Goal: Task Accomplishment & Management: Use online tool/utility

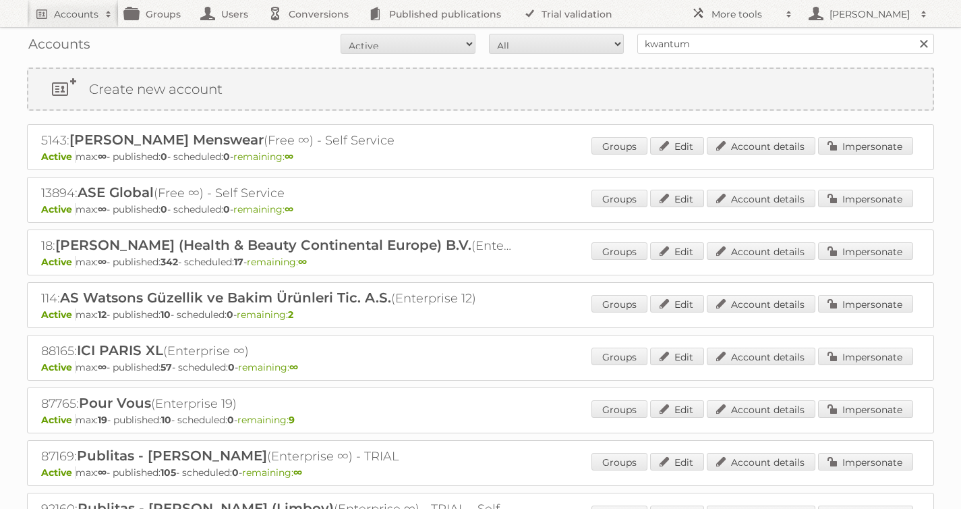
type input "kwantum"
click at [913, 34] on input "Search" at bounding box center [923, 44] width 20 height 20
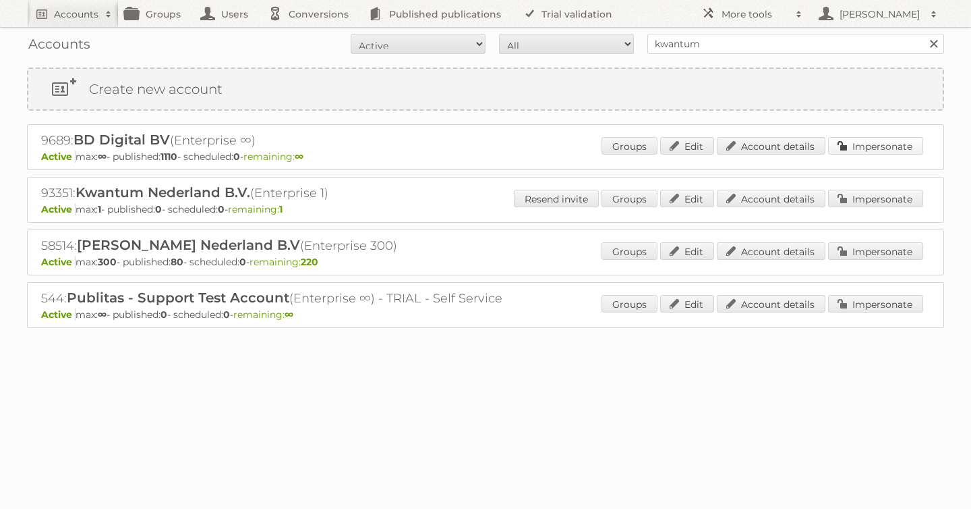
click at [884, 150] on link "Impersonate" at bounding box center [875, 146] width 95 height 18
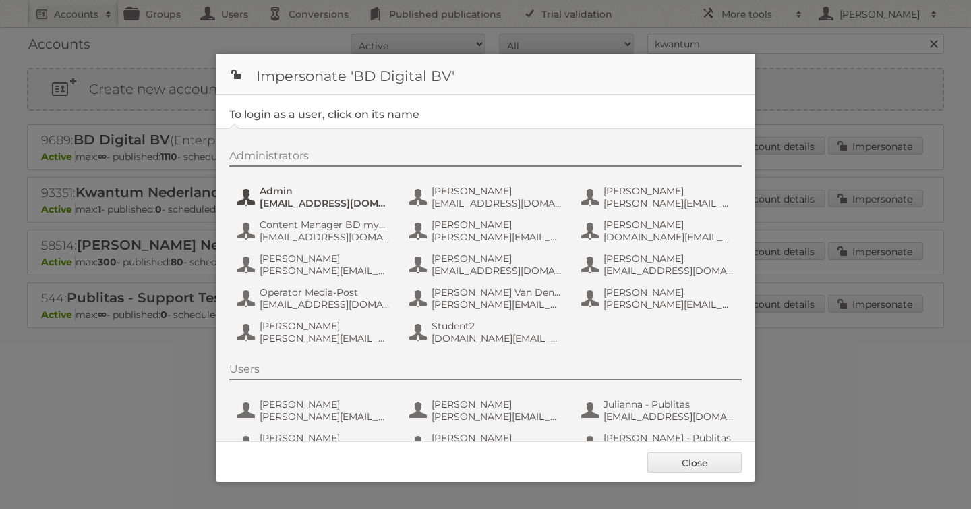
click at [287, 194] on span "Admin" at bounding box center [325, 191] width 131 height 12
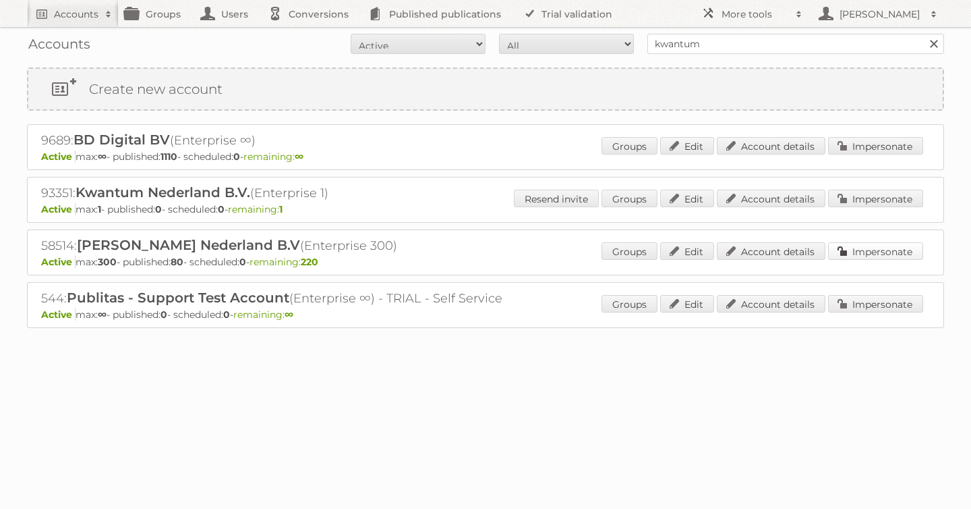
click at [843, 250] on link "Impersonate" at bounding box center [875, 251] width 95 height 18
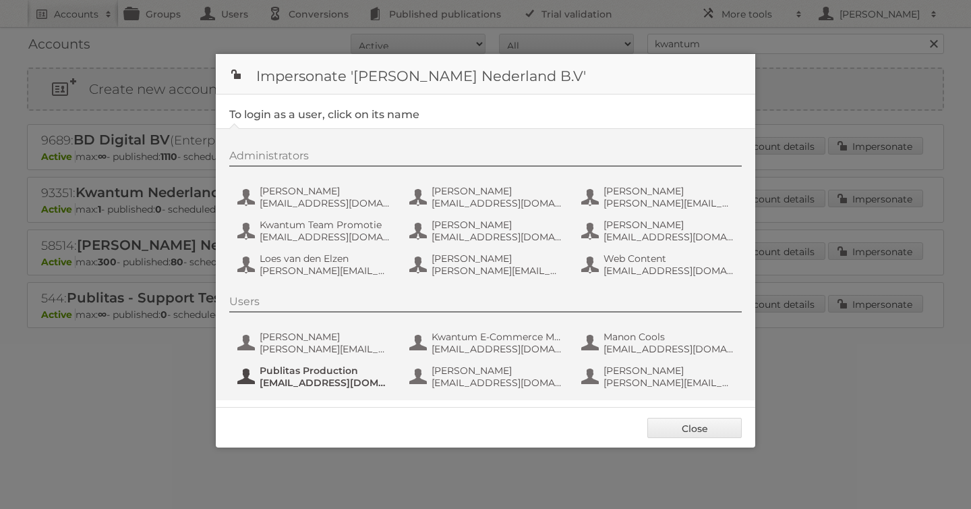
click at [317, 377] on span "fs+leenbakker@publitas.com" at bounding box center [325, 382] width 131 height 12
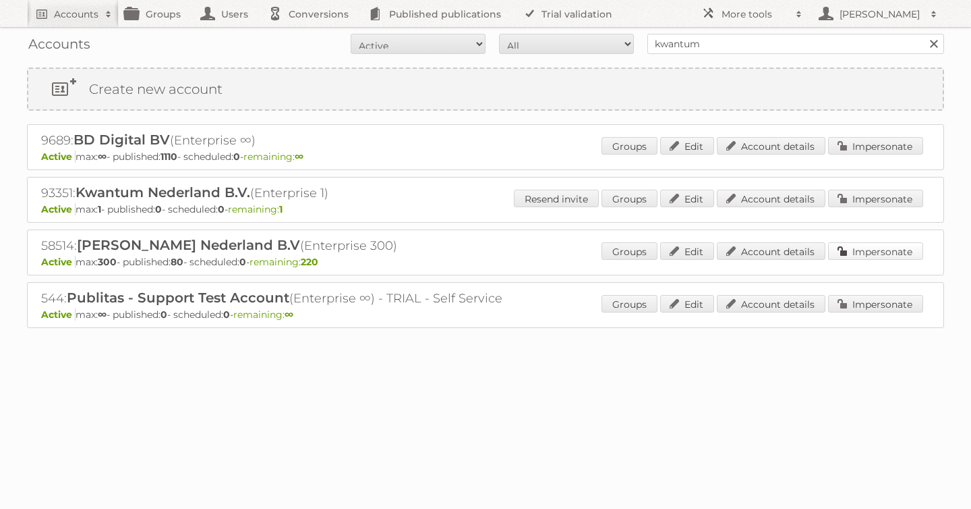
click at [863, 248] on link "Impersonate" at bounding box center [875, 251] width 95 height 18
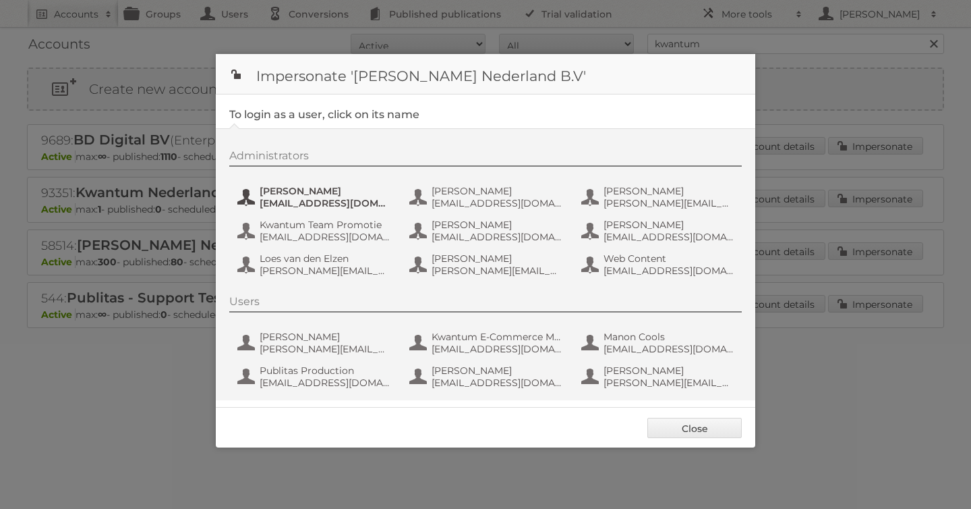
click at [312, 197] on span "aguiking@leenbakker.nl" at bounding box center [325, 203] width 131 height 12
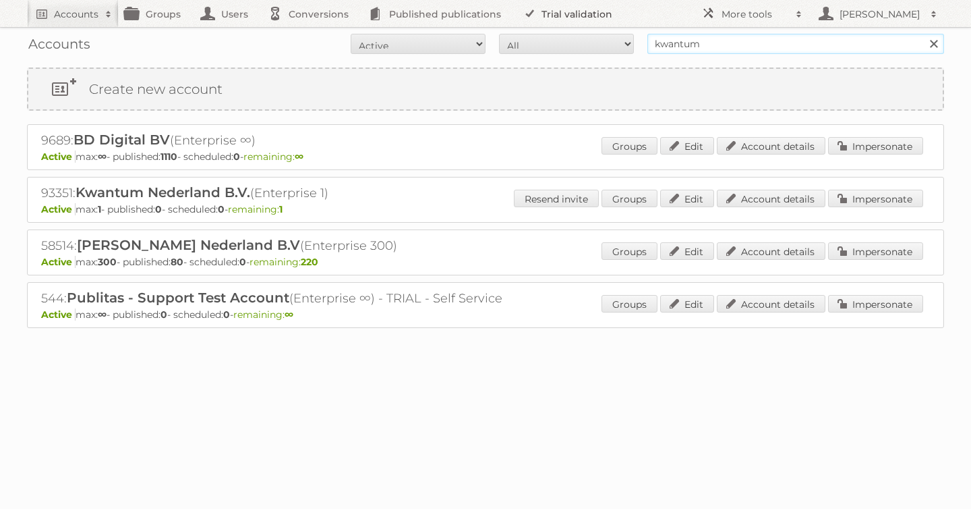
drag, startPoint x: 697, startPoint y: 40, endPoint x: 543, endPoint y: 26, distance: 154.4
click at [588, 25] on body "Accounts Search Advanced Search Create new account Groups Users Conversions Pub…" at bounding box center [485, 254] width 971 height 509
type input "etos"
click at [924, 34] on input "Search" at bounding box center [934, 44] width 20 height 20
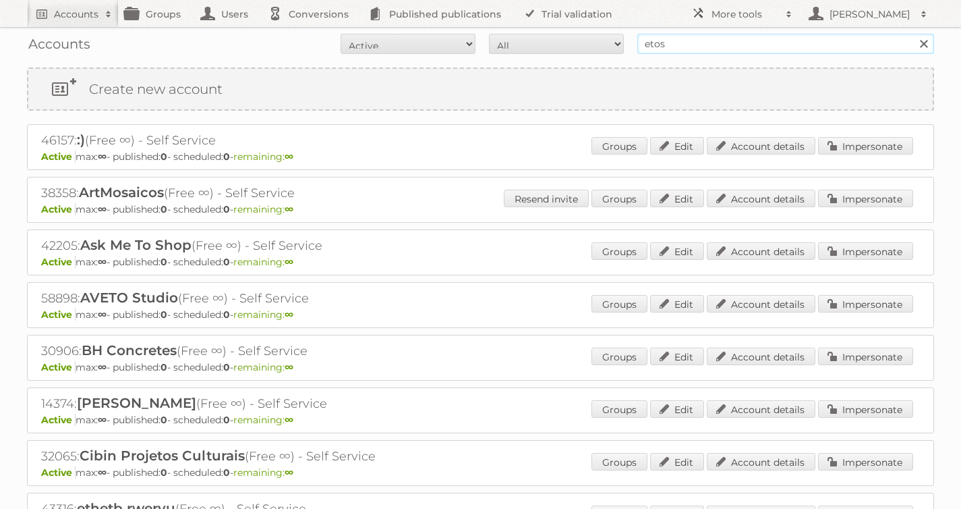
click at [667, 45] on input "etos" at bounding box center [786, 44] width 297 height 20
type input "[PERSON_NAME]"
click at [913, 34] on input "Search" at bounding box center [923, 44] width 20 height 20
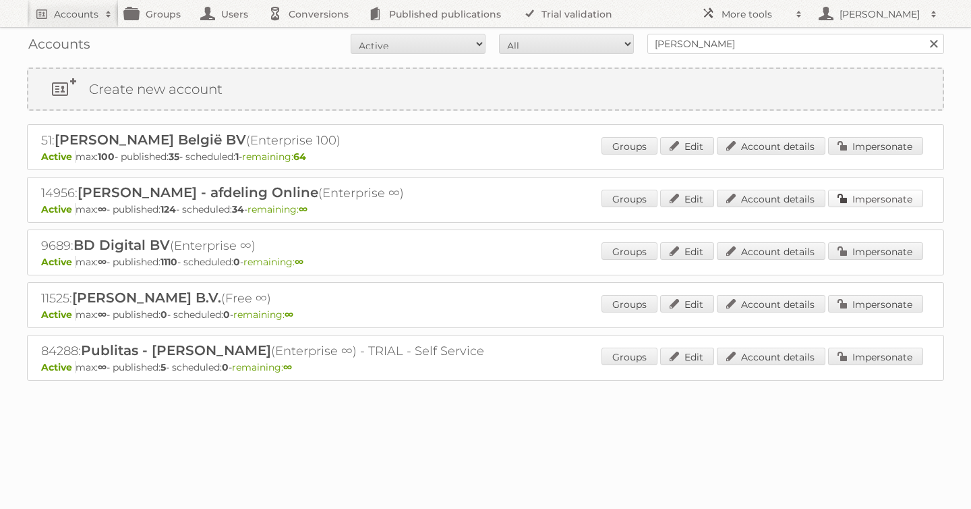
click at [891, 198] on link "Impersonate" at bounding box center [875, 199] width 95 height 18
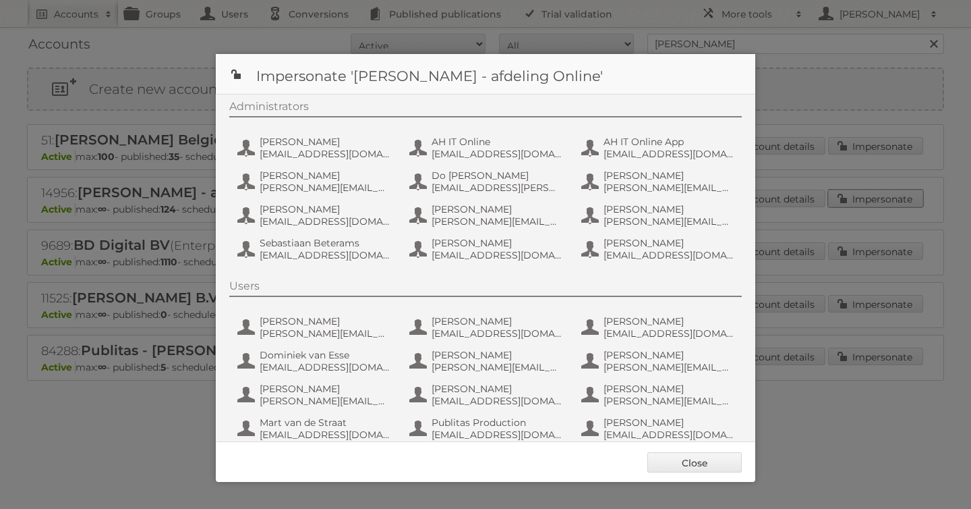
scroll to position [101, 0]
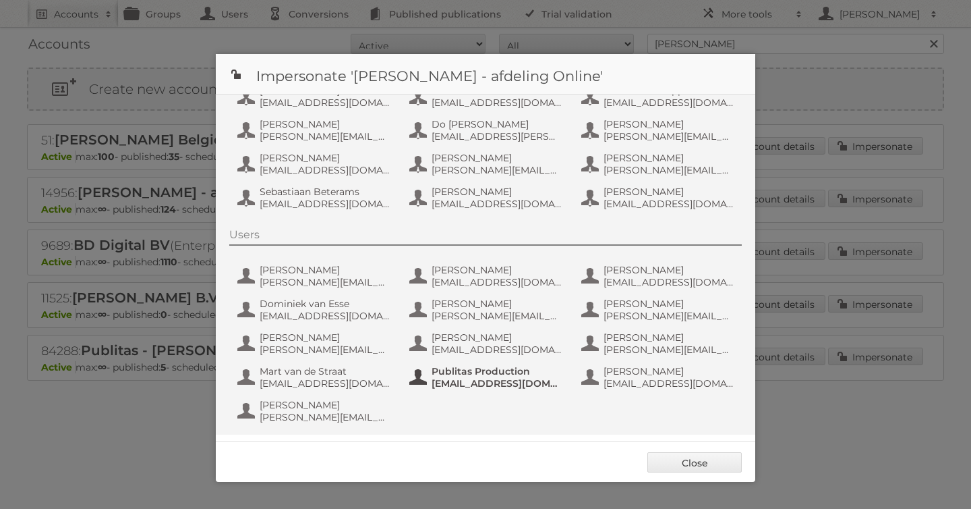
click at [496, 388] on span "[EMAIL_ADDRESS][DOMAIN_NAME]" at bounding box center [497, 383] width 131 height 12
